Goal: Task Accomplishment & Management: Use online tool/utility

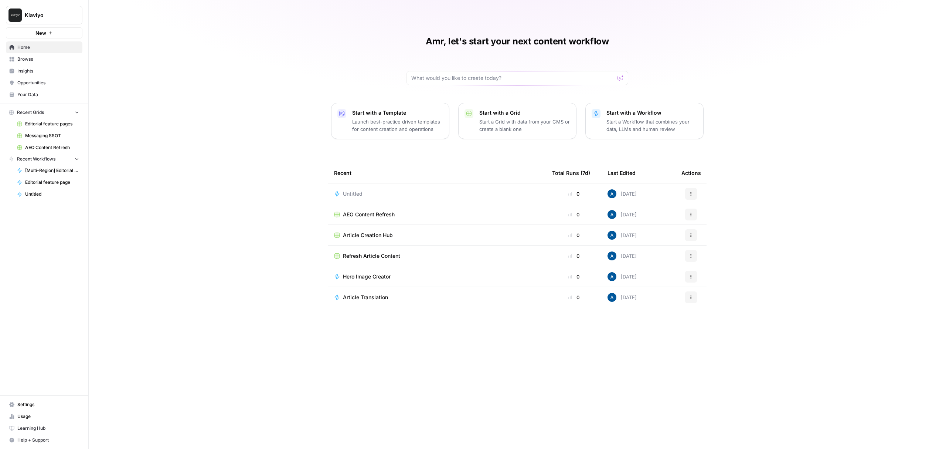
click at [352, 195] on span "Untitled" at bounding box center [353, 193] width 20 height 7
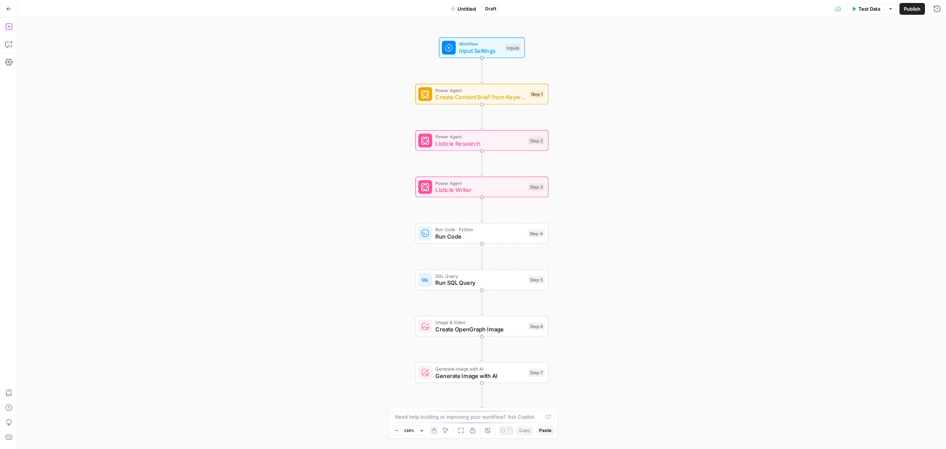
click at [11, 24] on icon "button" at bounding box center [8, 26] width 7 height 7
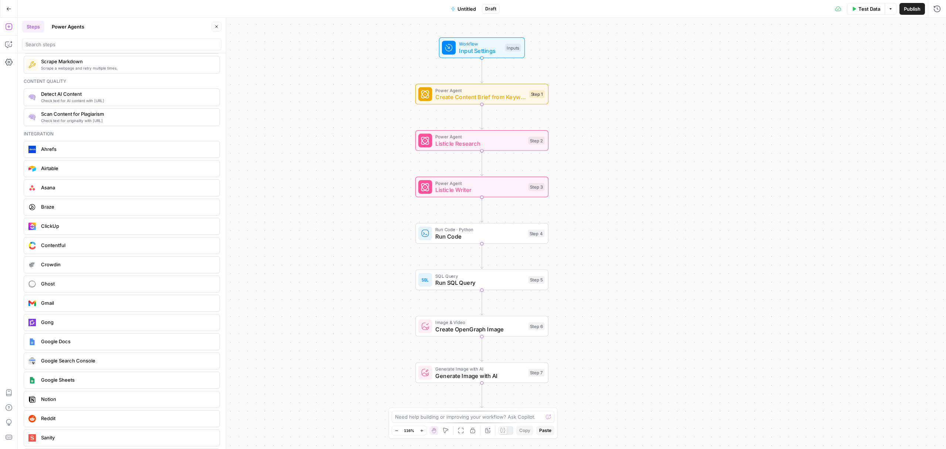
scroll to position [1292, 0]
click at [95, 47] on input "search" at bounding box center [121, 44] width 193 height 7
type input "cms"
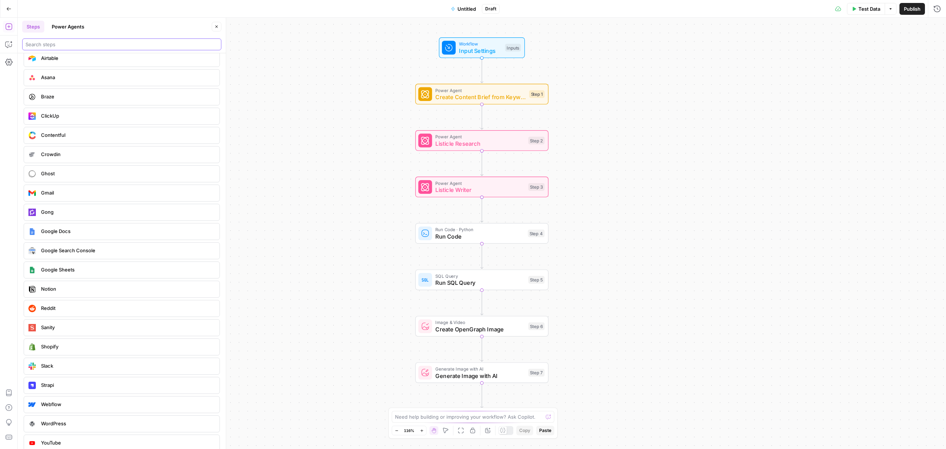
scroll to position [1409, 0]
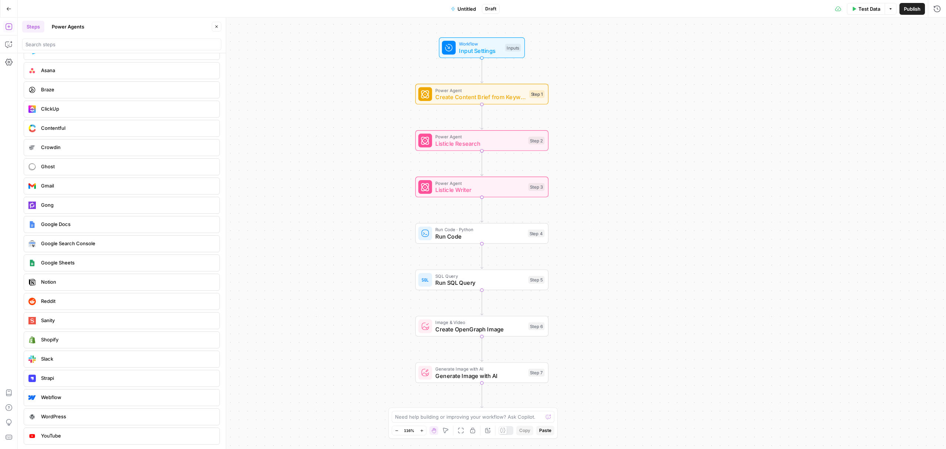
click at [10, 10] on icon "button" at bounding box center [8, 8] width 5 height 5
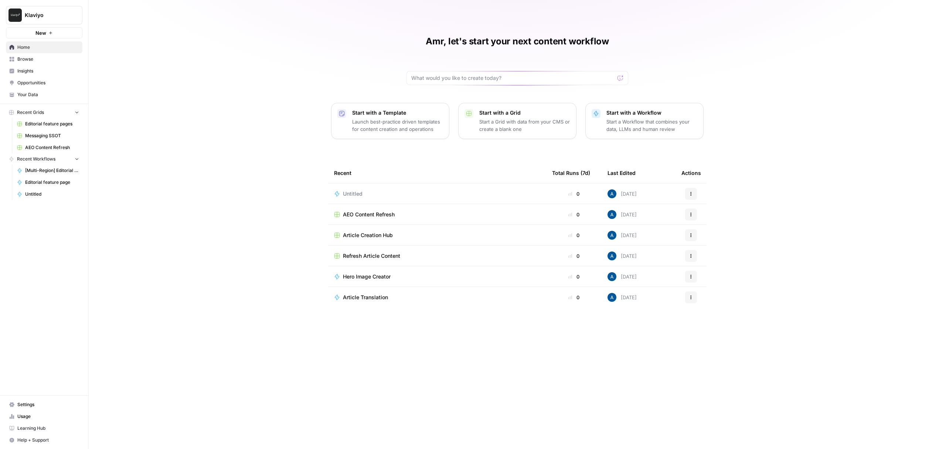
click at [362, 216] on span "AEO Content Refresh" at bounding box center [369, 214] width 52 height 7
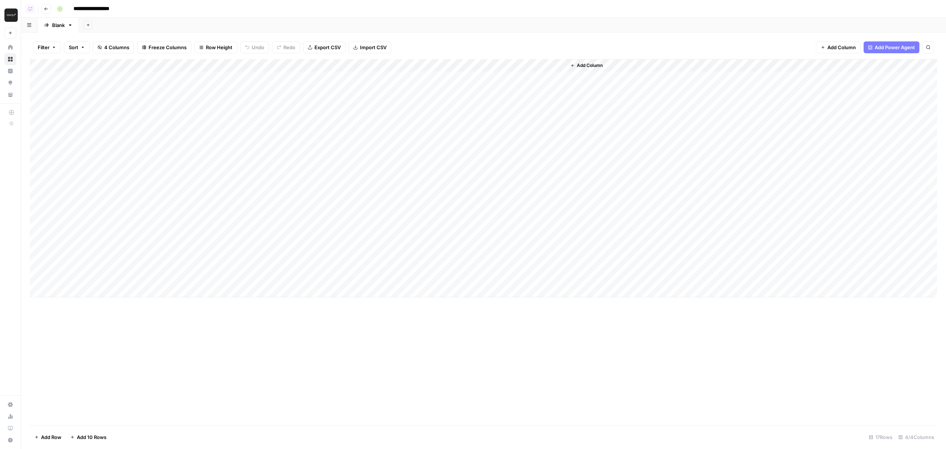
click at [89, 65] on div "Add Column" at bounding box center [483, 178] width 907 height 238
click at [273, 411] on div "Add Column" at bounding box center [483, 241] width 907 height 365
